Goal: Transaction & Acquisition: Purchase product/service

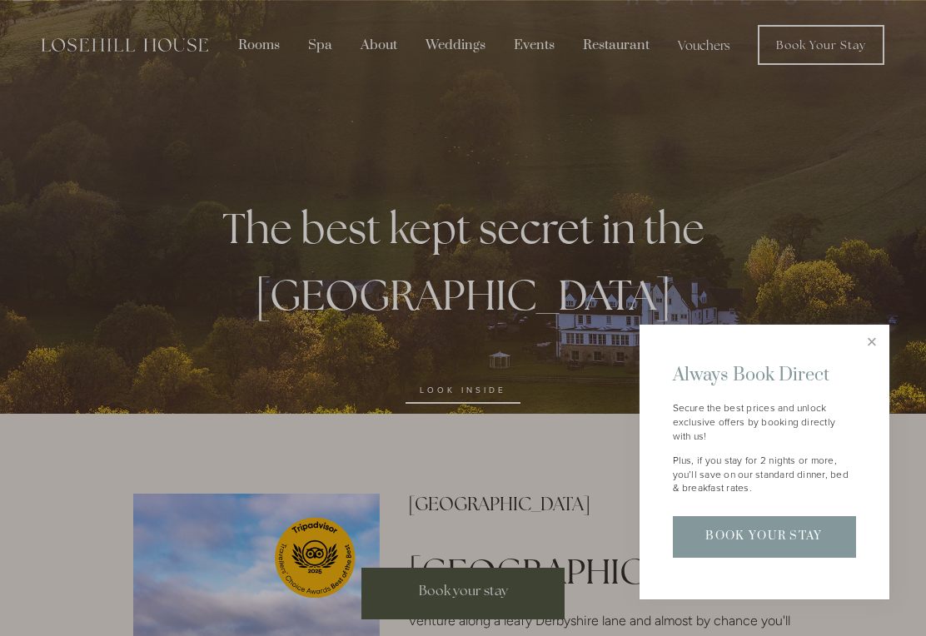
click at [879, 317] on div at bounding box center [463, 318] width 926 height 636
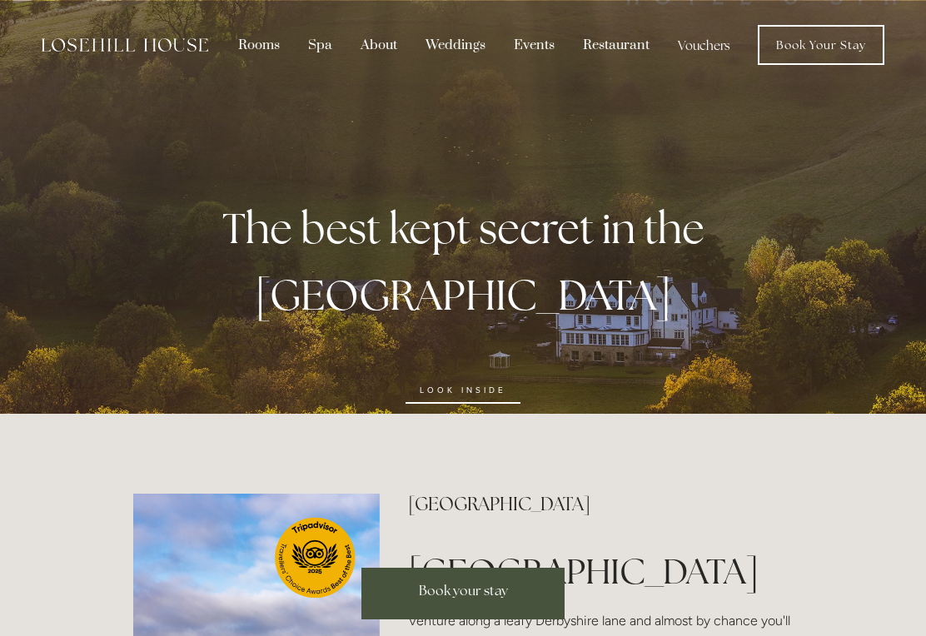
click at [706, 57] on link "Vouchers" at bounding box center [703, 45] width 77 height 32
click at [259, 36] on div "Rooms" at bounding box center [259, 45] width 67 height 32
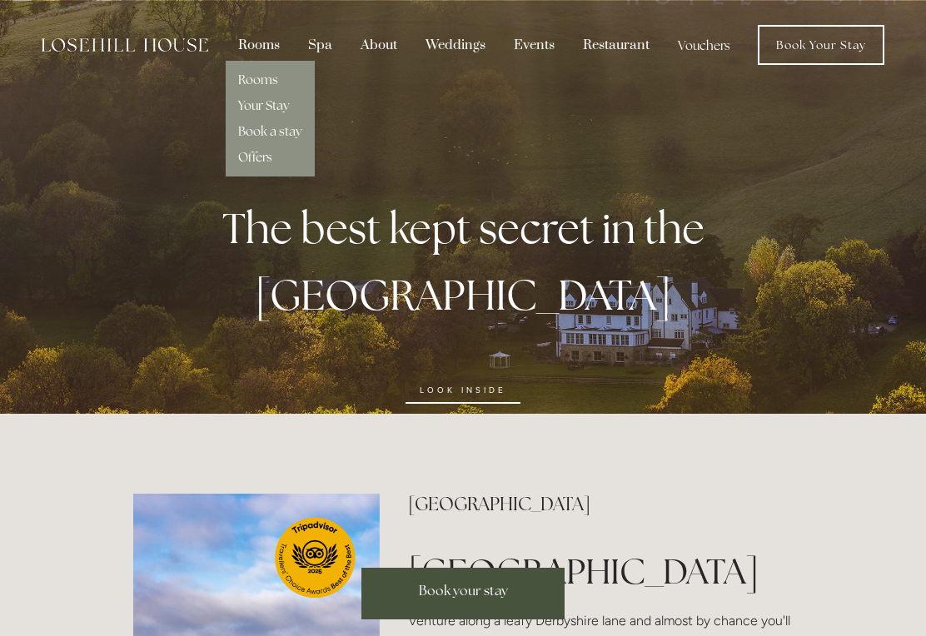
click at [257, 162] on link "Offers" at bounding box center [255, 157] width 34 height 16
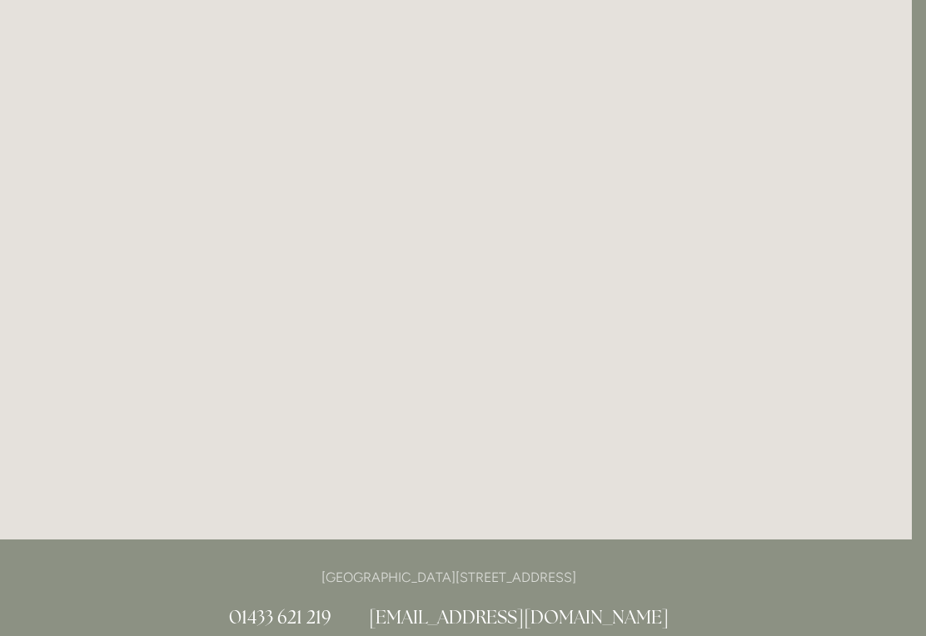
scroll to position [2387, 14]
click at [157, 606] on div "[GEOGRAPHIC_DATA][STREET_ADDRESS] 01433 621 219 [EMAIL_ADDRESS][DOMAIN_NAME]" at bounding box center [449, 597] width 796 height 63
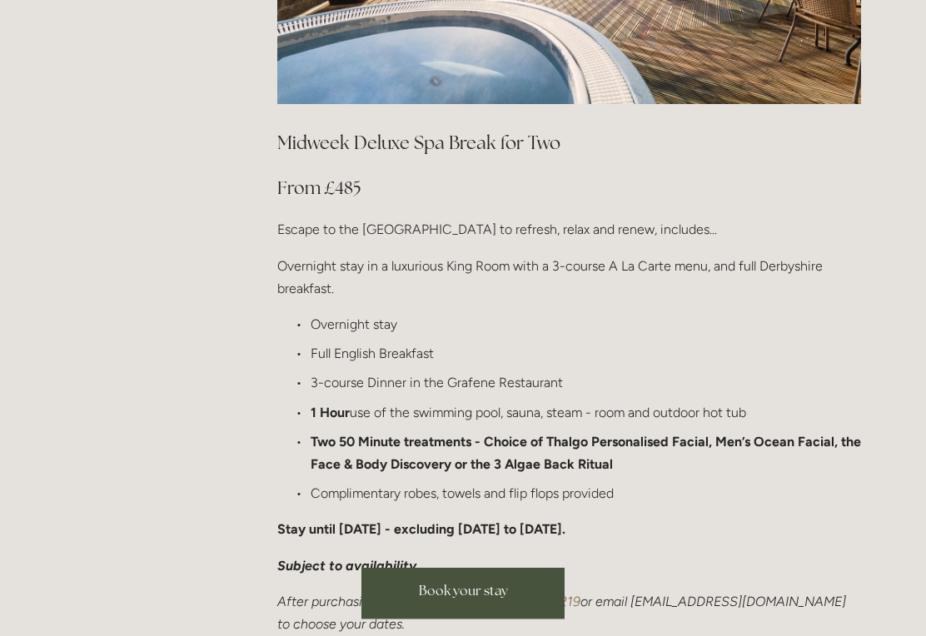
scroll to position [1890, 0]
